Goal: Task Accomplishment & Management: Use online tool/utility

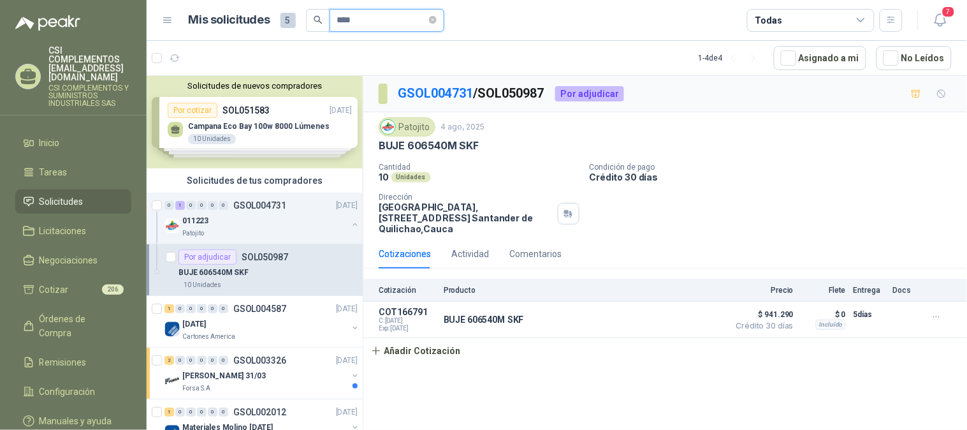
click at [363, 17] on input "****" at bounding box center [381, 21] width 89 height 22
type input "*"
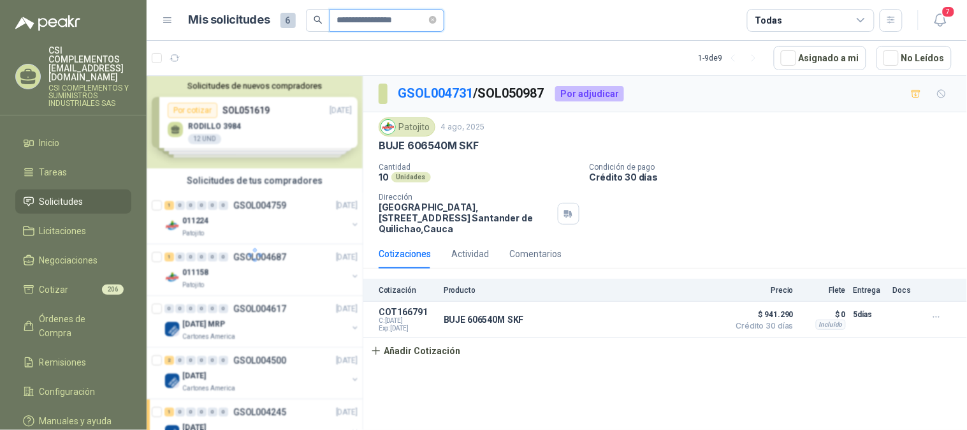
type input "**********"
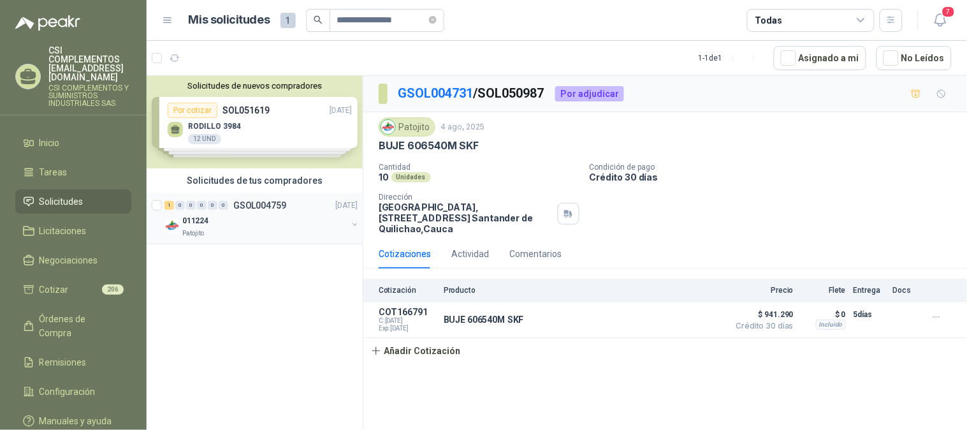
click at [217, 233] on div "Patojito" at bounding box center [264, 233] width 165 height 10
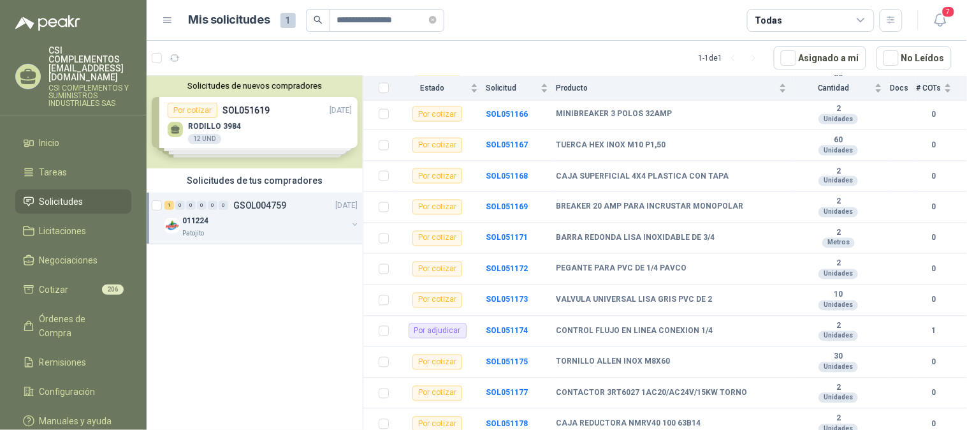
scroll to position [566, 0]
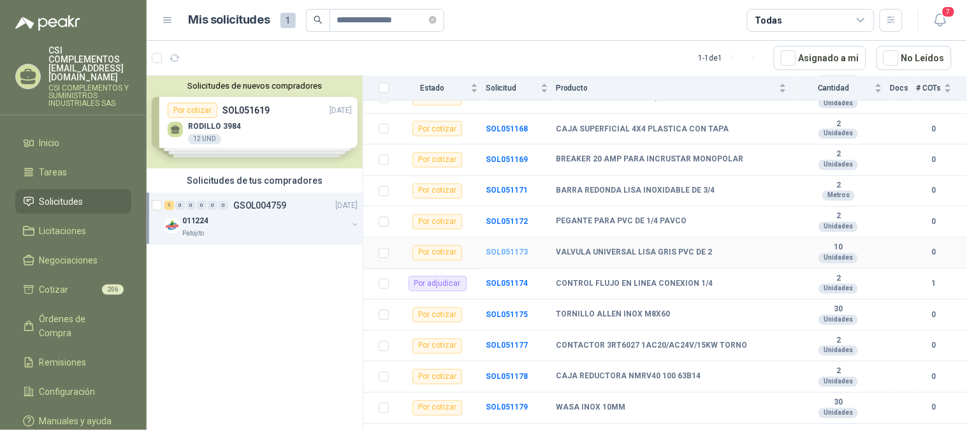
click at [506, 257] on b "SOL051173" at bounding box center [507, 252] width 42 height 9
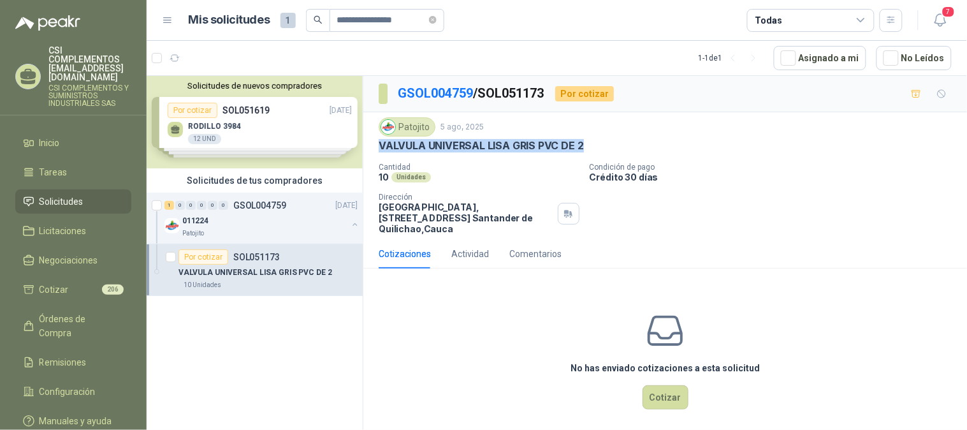
drag, startPoint x: 379, startPoint y: 145, endPoint x: 625, endPoint y: 156, distance: 245.6
click at [625, 156] on div "Patojito [DATE] VALVULA UNIVERSAL [PERSON_NAME] GRIS PVC DE 2 Cantidad 10 Unida…" at bounding box center [665, 175] width 573 height 117
copy p "VALVULA UNIVERSAL LISA GRIS PVC DE 2"
click at [658, 405] on button "Cotizar" at bounding box center [666, 397] width 46 height 24
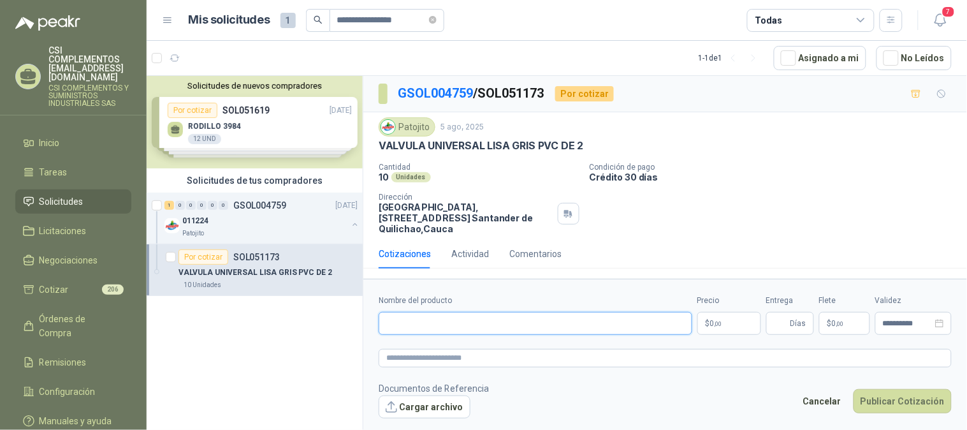
click at [425, 326] on input "Nombre del producto" at bounding box center [536, 323] width 314 height 23
paste input "**********"
type input "**********"
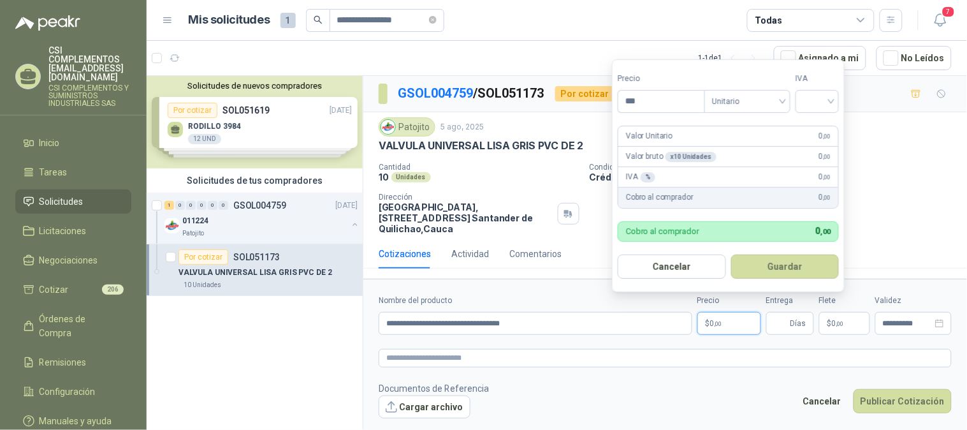
click at [729, 321] on p "$ 0 ,00" at bounding box center [729, 323] width 64 height 23
click at [783, 100] on span "Unitario" at bounding box center [747, 101] width 71 height 19
type input "*********"
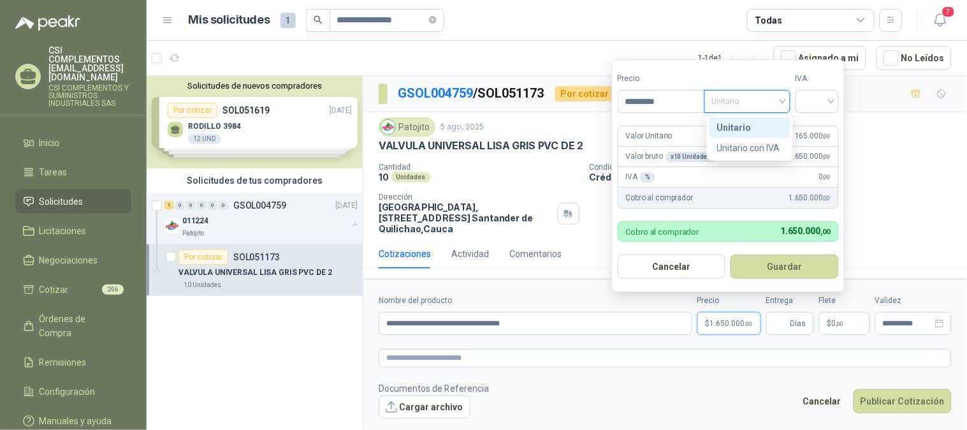
click at [756, 122] on div "Unitario" at bounding box center [750, 127] width 66 height 14
click at [830, 98] on input "search" at bounding box center [817, 100] width 28 height 19
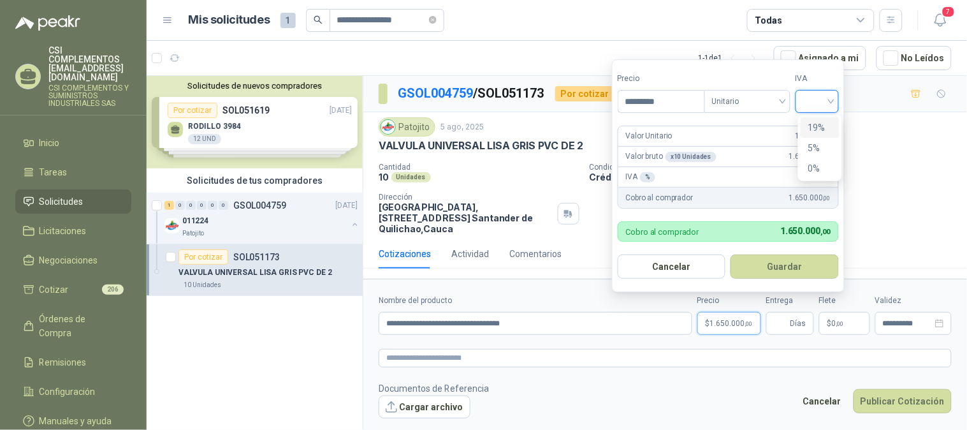
click at [823, 126] on div "19%" at bounding box center [820, 127] width 24 height 14
click at [787, 260] on button "Guardar" at bounding box center [787, 266] width 110 height 24
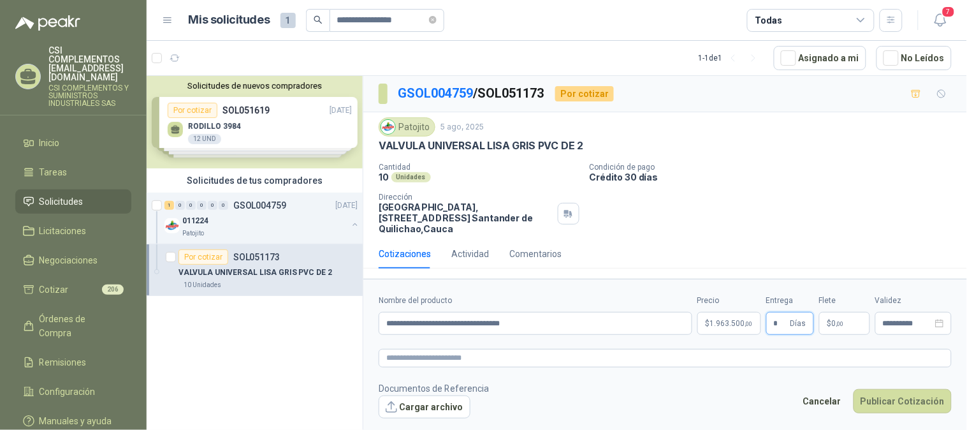
type input "*"
click at [838, 323] on span ",00" at bounding box center [840, 323] width 8 height 7
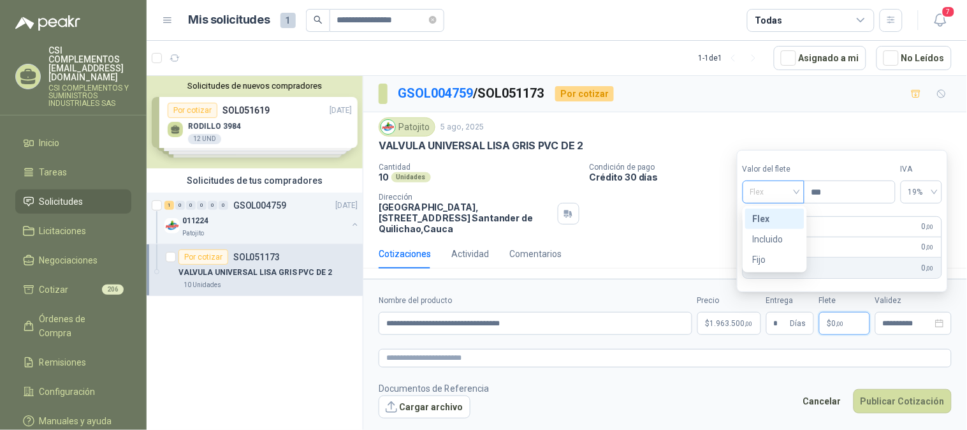
click at [799, 193] on div "Flex" at bounding box center [774, 191] width 62 height 23
click at [795, 237] on div "Incluido" at bounding box center [775, 239] width 44 height 14
click at [938, 322] on icon "close-circle" at bounding box center [939, 323] width 9 height 9
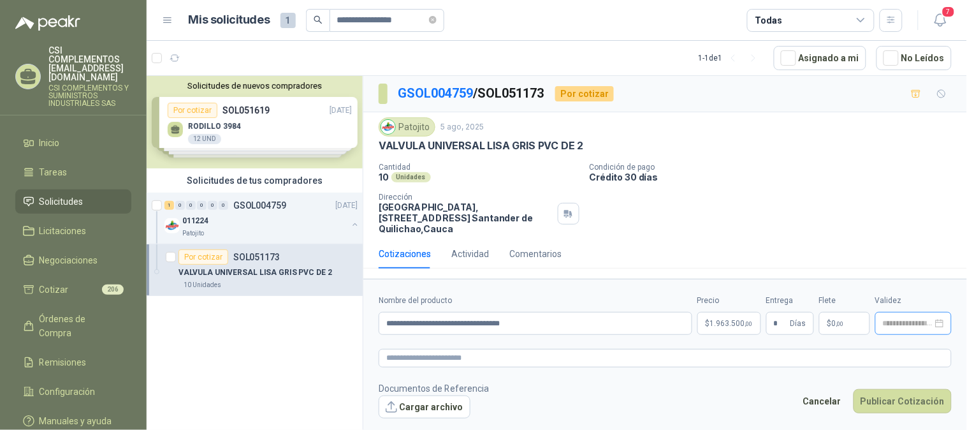
click at [905, 316] on div at bounding box center [913, 323] width 76 height 23
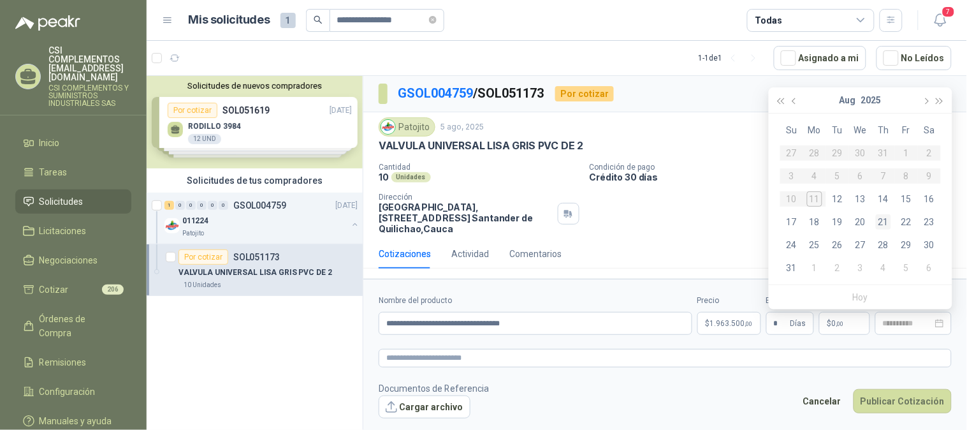
click at [889, 219] on div "21" at bounding box center [883, 221] width 15 height 15
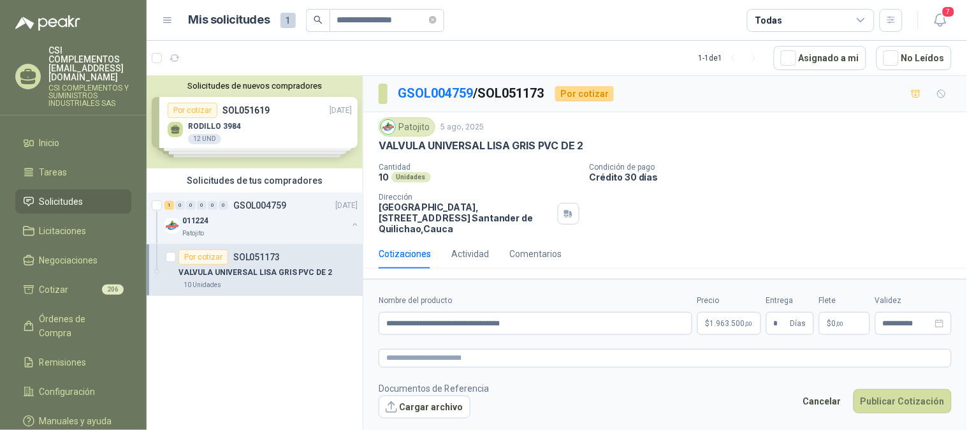
type input "**********"
click at [913, 398] on button "Publicar Cotización" at bounding box center [902, 401] width 98 height 24
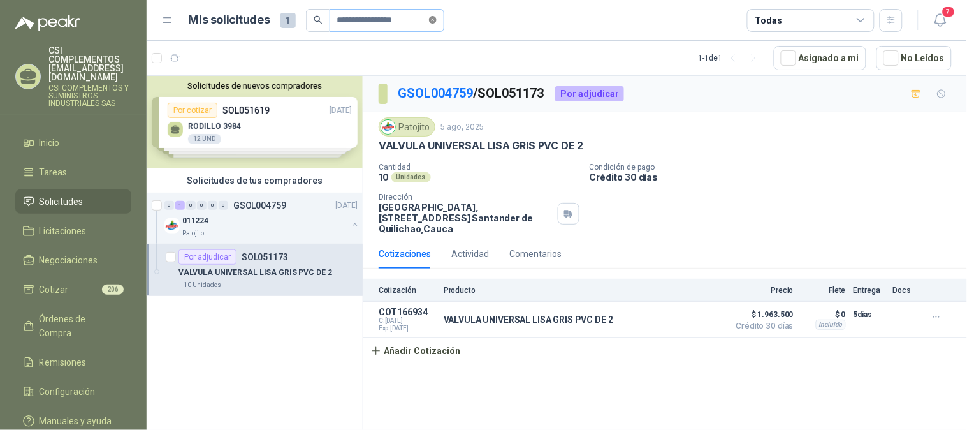
click at [437, 19] on icon "close-circle" at bounding box center [433, 20] width 8 height 8
click at [415, 26] on input "text" at bounding box center [381, 21] width 89 height 22
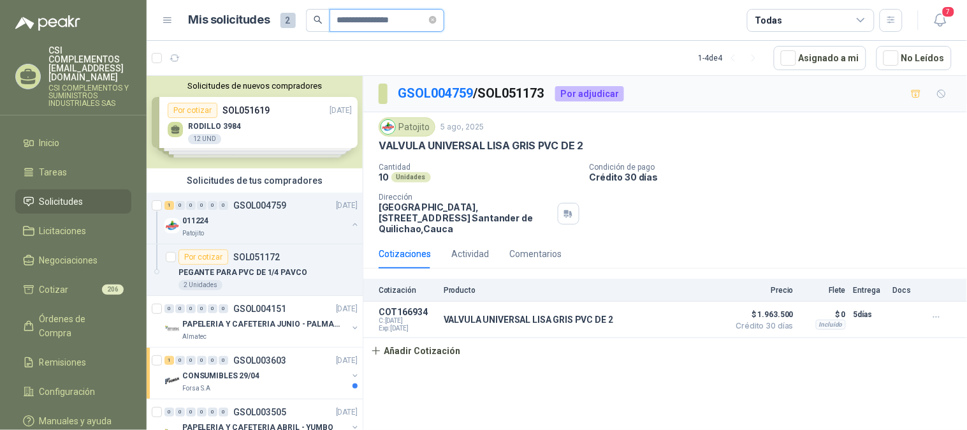
type input "**********"
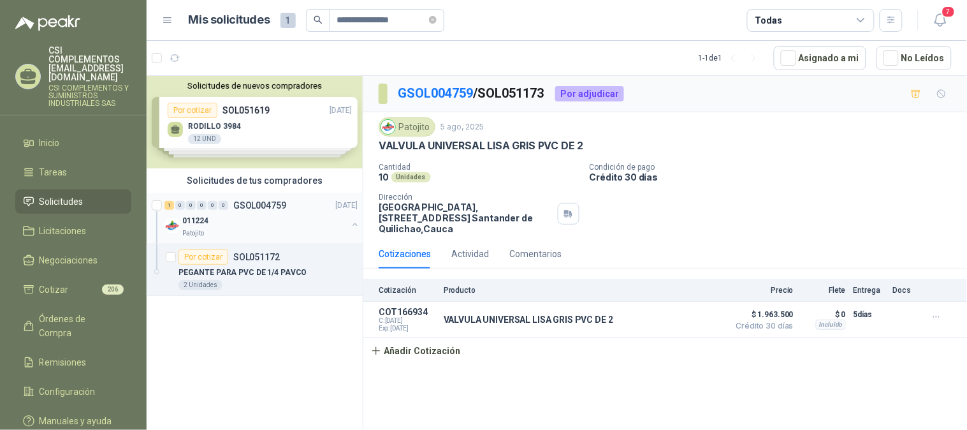
click at [231, 219] on div "011224" at bounding box center [264, 220] width 165 height 15
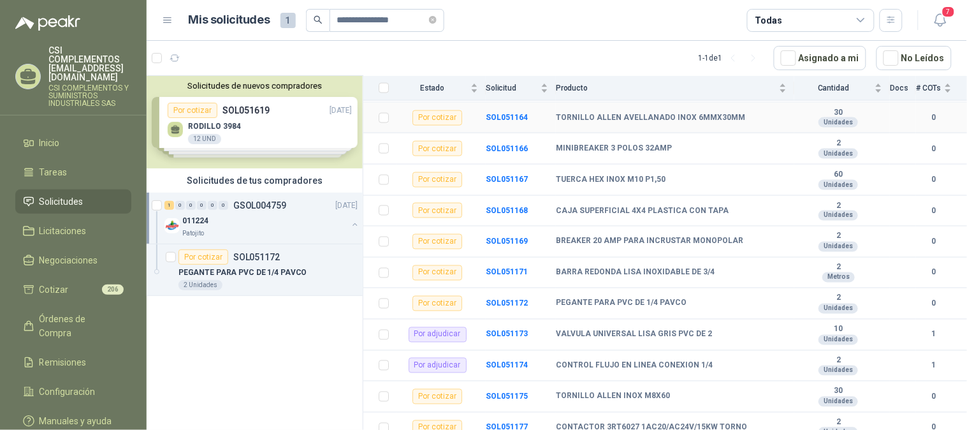
scroll to position [495, 0]
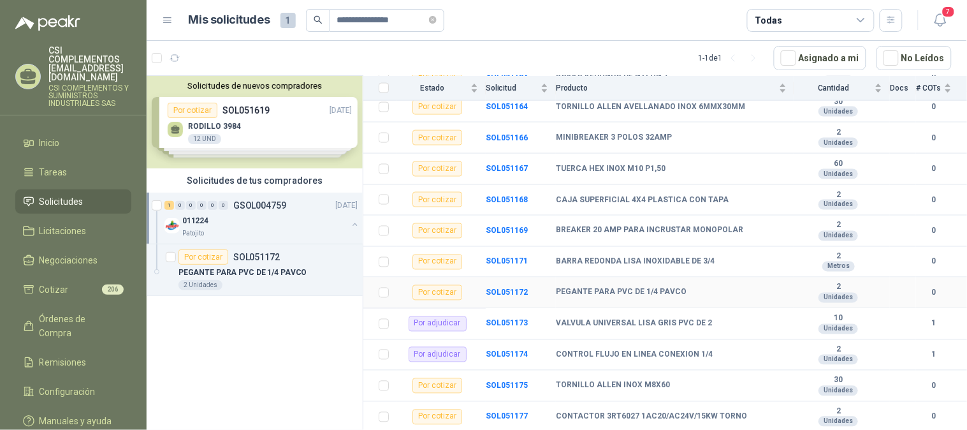
click at [593, 298] on b "PEGANTE PARA PVC DE 1/4 PAVCO" at bounding box center [621, 292] width 131 height 10
click at [492, 297] on b "SOL051172" at bounding box center [507, 292] width 42 height 9
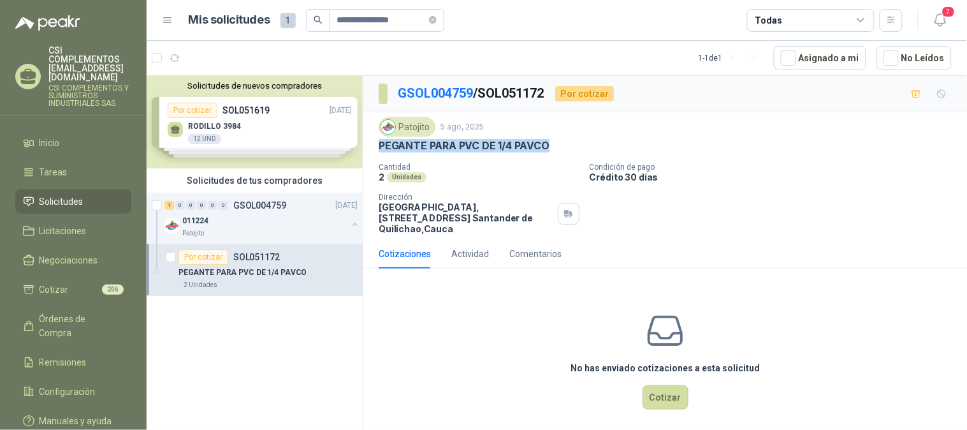
drag, startPoint x: 380, startPoint y: 148, endPoint x: 551, endPoint y: 157, distance: 171.7
click at [551, 157] on div "Patojito [DATE] PEGANTE PARA PVC DE 1/4 PAVCO Cantidad 2 Unidades Condición de …" at bounding box center [665, 175] width 573 height 117
copy p "PEGANTE PARA PVC DE 1/4 PAVCO"
click at [657, 390] on button "Cotizar" at bounding box center [666, 397] width 46 height 24
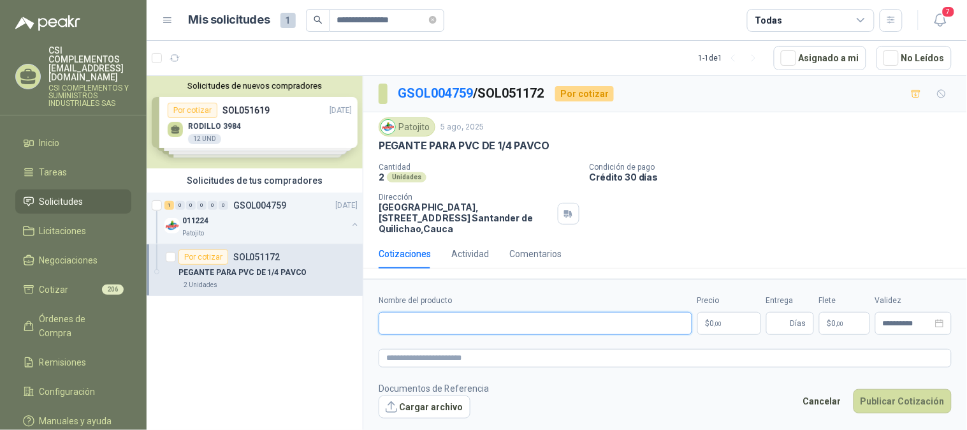
click at [472, 321] on input "Nombre del producto" at bounding box center [536, 323] width 314 height 23
paste input "**********"
type input "**********"
click at [708, 320] on p "$ 0 ,00" at bounding box center [729, 323] width 64 height 23
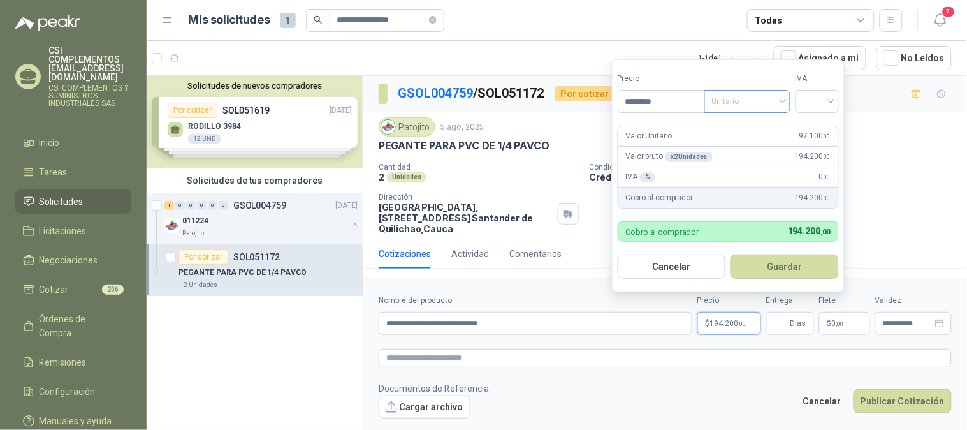
click at [785, 98] on div "Unitario" at bounding box center [747, 101] width 86 height 23
type input "********"
click at [776, 122] on div "Unitario" at bounding box center [750, 127] width 66 height 14
click at [830, 103] on input "search" at bounding box center [817, 100] width 28 height 19
click at [817, 129] on div "19%" at bounding box center [820, 127] width 24 height 14
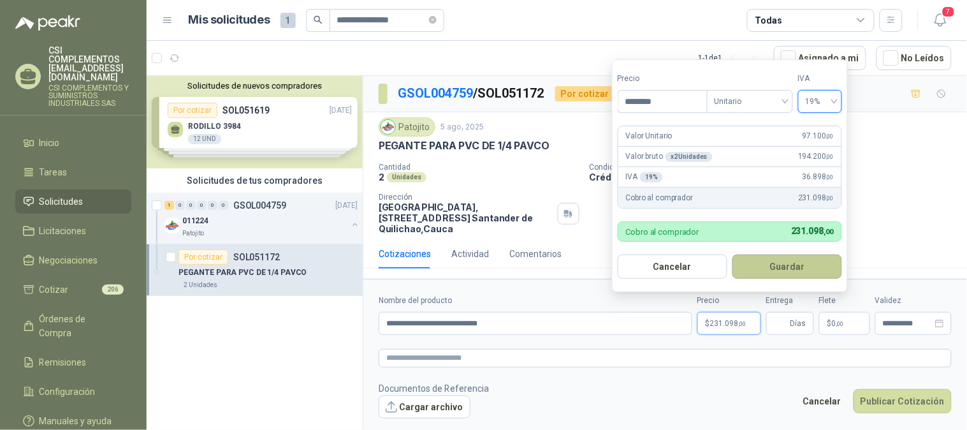
click at [792, 259] on button "Guardar" at bounding box center [787, 266] width 110 height 24
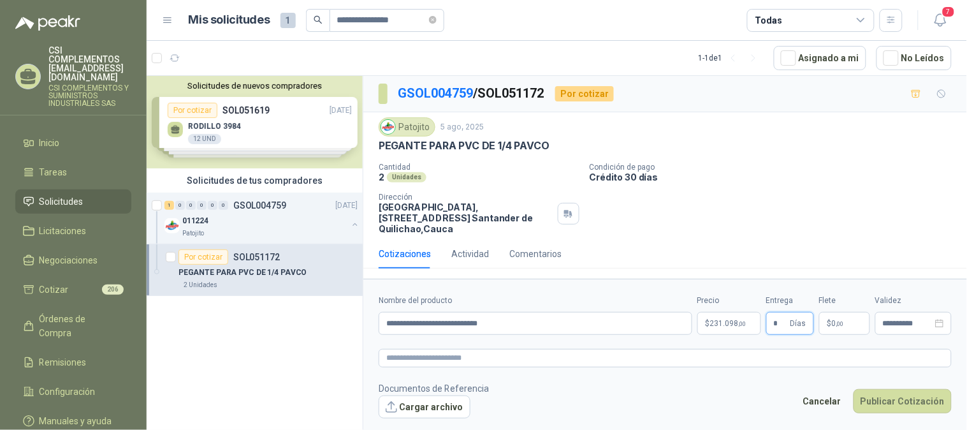
type input "*"
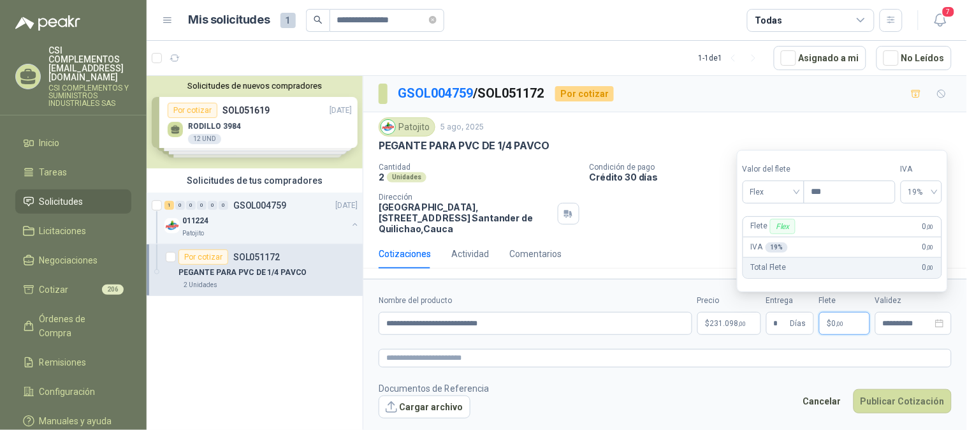
click at [839, 324] on span ",00" at bounding box center [840, 323] width 8 height 7
click at [799, 193] on div "Flex" at bounding box center [774, 191] width 62 height 23
click at [786, 237] on div "Incluido" at bounding box center [775, 239] width 44 height 14
click at [941, 320] on icon "close-circle" at bounding box center [939, 323] width 9 height 9
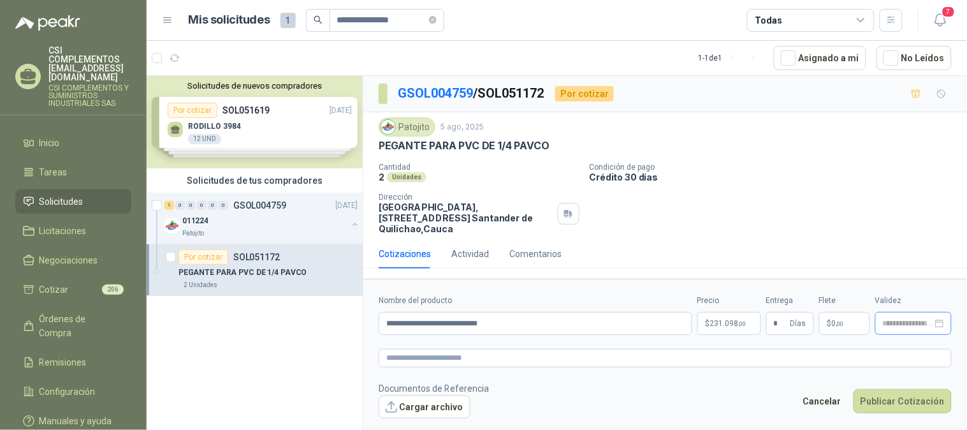
click at [928, 328] on div at bounding box center [913, 323] width 76 height 23
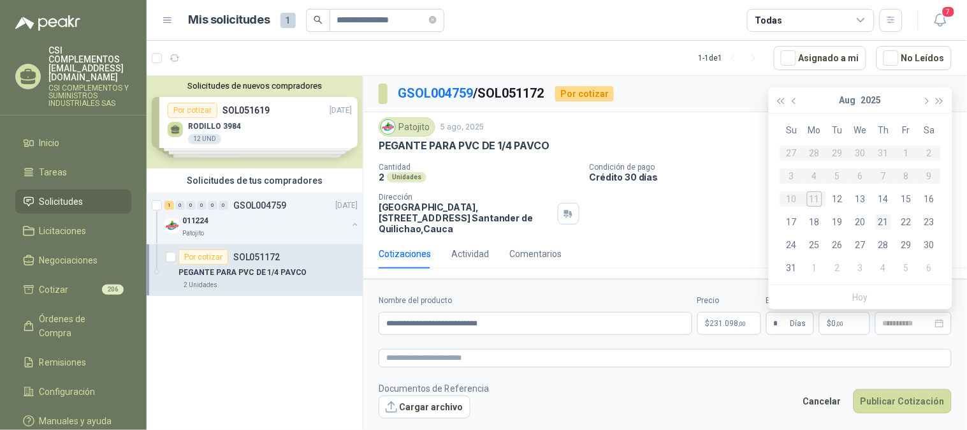
click at [882, 221] on div "21" at bounding box center [883, 221] width 15 height 15
type input "**********"
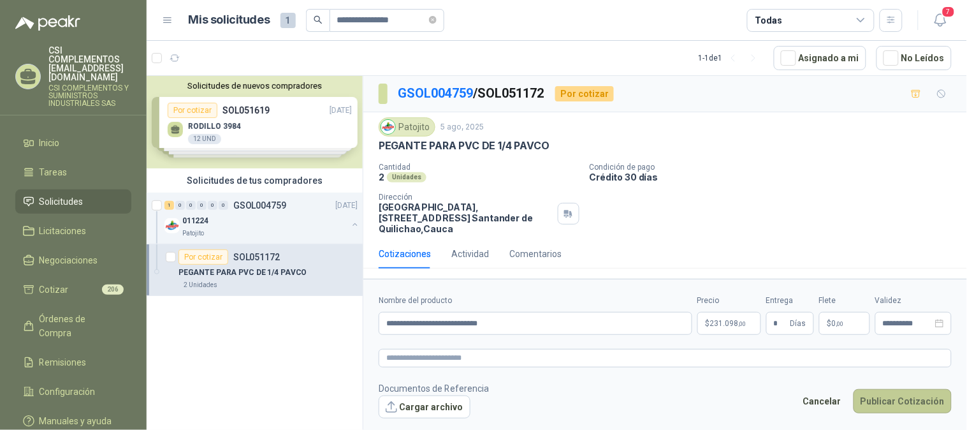
click at [878, 400] on button "Publicar Cotización" at bounding box center [902, 401] width 98 height 24
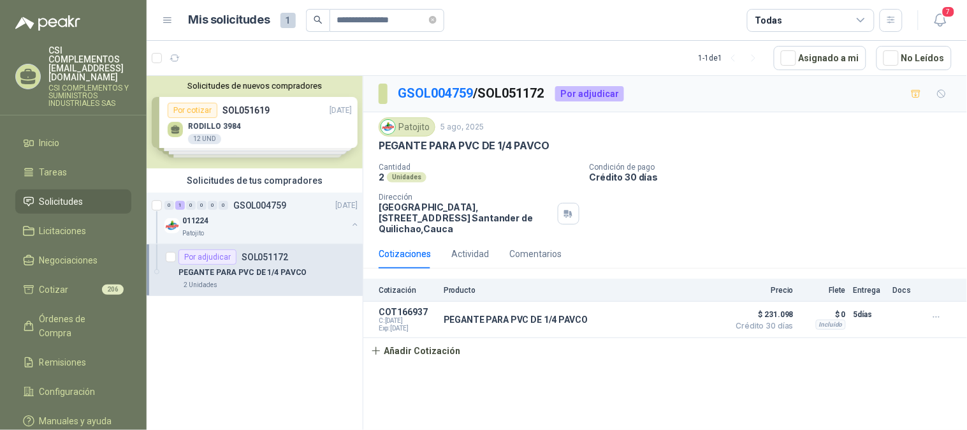
click at [80, 194] on span "Solicitudes" at bounding box center [62, 201] width 44 height 14
